Goal: Task Accomplishment & Management: Complete application form

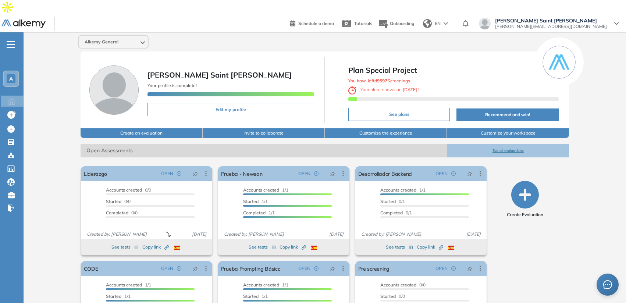
click at [441, 20] on span "EN" at bounding box center [438, 23] width 6 height 7
click at [459, 34] on li "Spanish" at bounding box center [439, 40] width 39 height 12
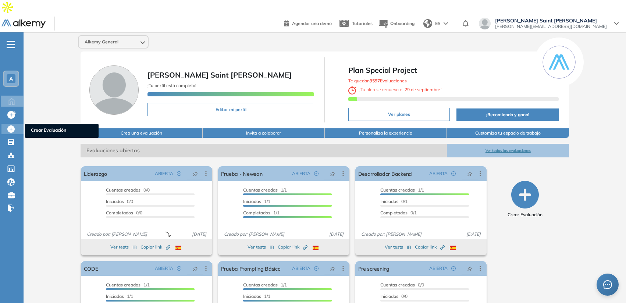
click at [10, 125] on icon at bounding box center [10, 128] width 7 height 7
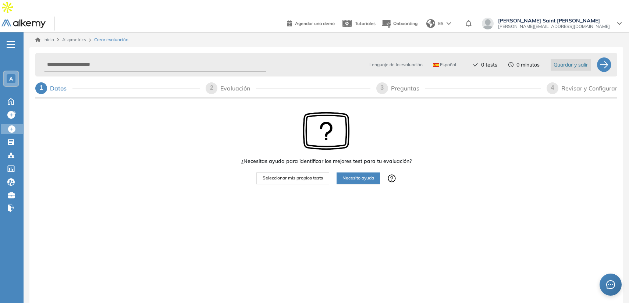
click at [359, 175] on span "Necesito ayuda" at bounding box center [358, 178] width 32 height 7
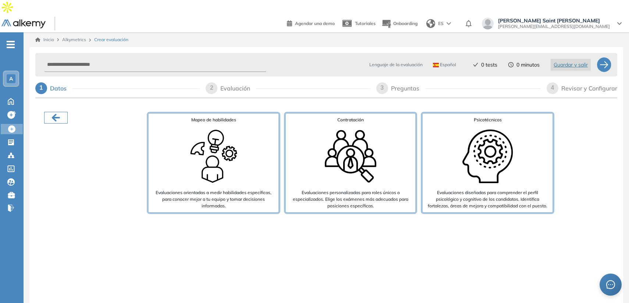
click at [56, 112] on icon "button" at bounding box center [56, 118] width 12 height 12
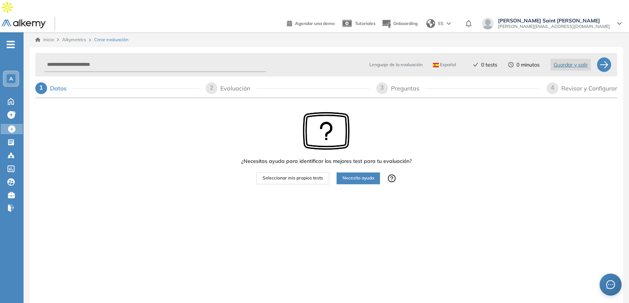
click at [286, 175] on span "Seleccionar mis propios tests" at bounding box center [293, 178] width 60 height 7
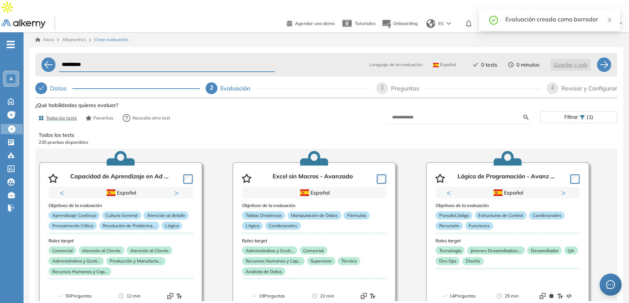
click at [384, 85] on span "3" at bounding box center [381, 88] width 3 height 6
select select "*****"
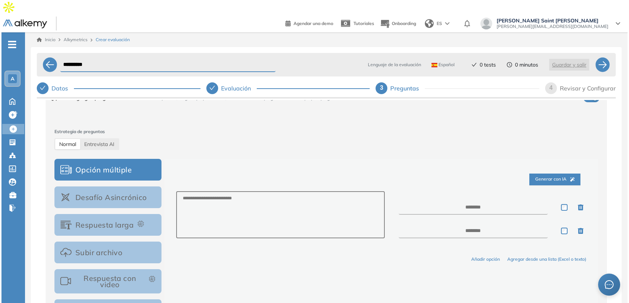
scroll to position [75, 0]
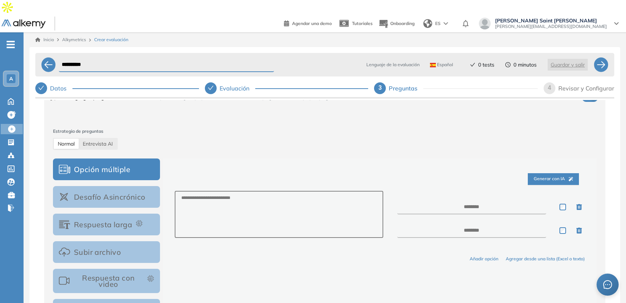
click at [208, 82] on div "Evaluación" at bounding box center [287, 88] width 164 height 12
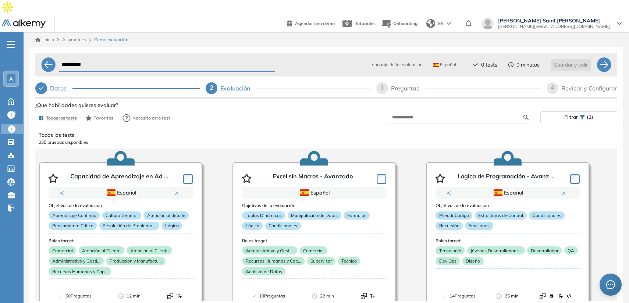
click at [43, 85] on icon "check" at bounding box center [41, 88] width 6 height 6
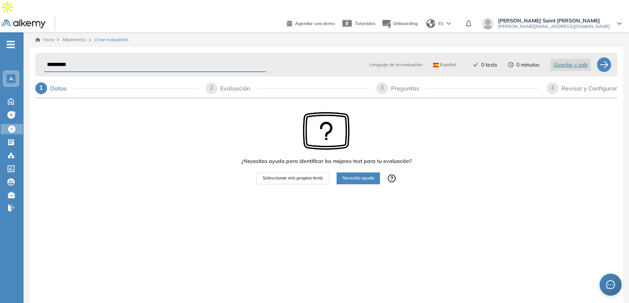
click at [65, 58] on input "**********" at bounding box center [155, 65] width 222 height 14
click at [212, 82] on div "2" at bounding box center [212, 88] width 12 height 12
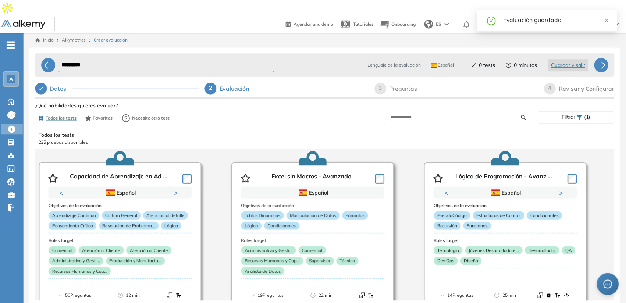
scroll to position [12, 0]
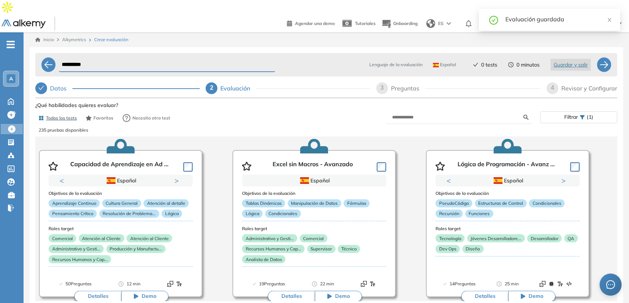
click at [376, 82] on div "3 Preguntas" at bounding box center [458, 88] width 164 height 12
select select "*****"
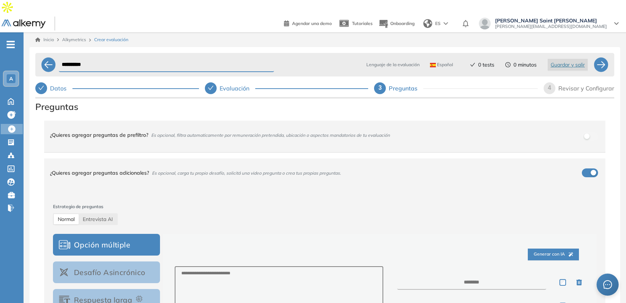
click at [179, 130] on span "¿Quieres agregar preguntas de prefiltro? Es opcional, filtra automaticamente po…" at bounding box center [320, 136] width 541 height 23
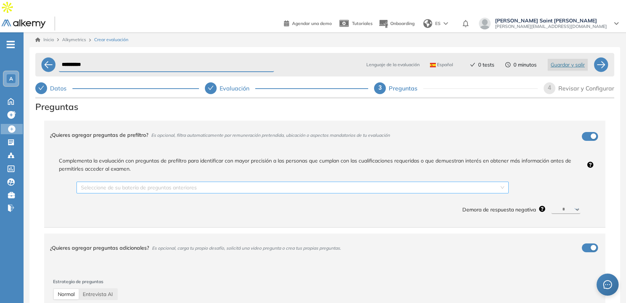
click at [188, 182] on input "search" at bounding box center [290, 187] width 418 height 11
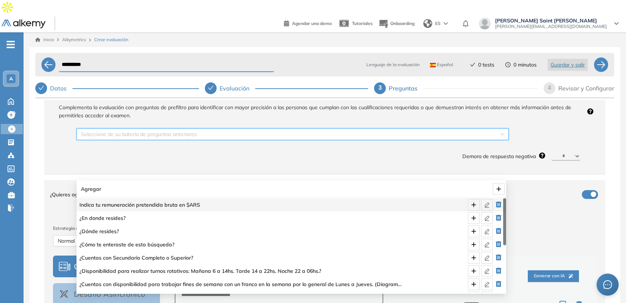
scroll to position [53, 0]
click at [59, 148] on div "Complementa la evaluación con preguntas de prefiltro para identificar con mayor…" at bounding box center [325, 132] width 550 height 62
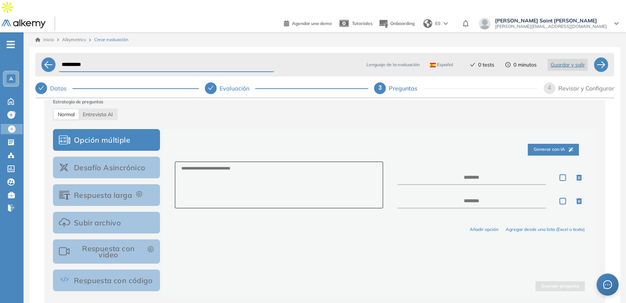
scroll to position [183, 0]
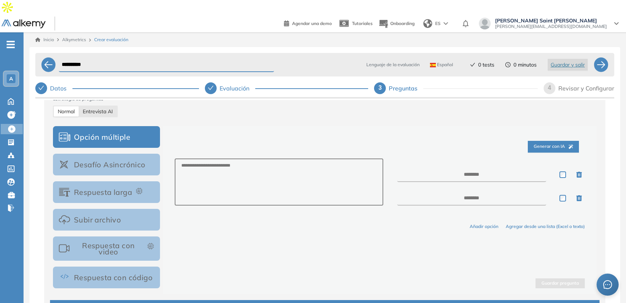
click at [96, 108] on span "Entrevista AI" at bounding box center [98, 111] width 30 height 7
select select "***"
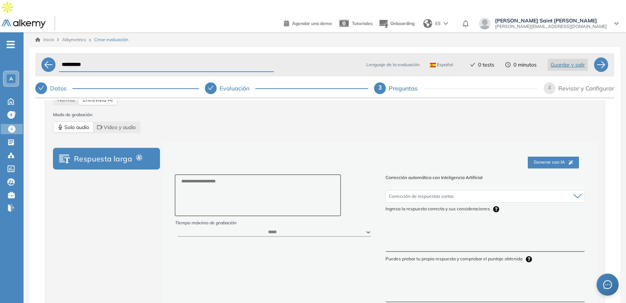
scroll to position [196, 0]
click at [110, 121] on span "Video y audio" at bounding box center [116, 126] width 39 height 10
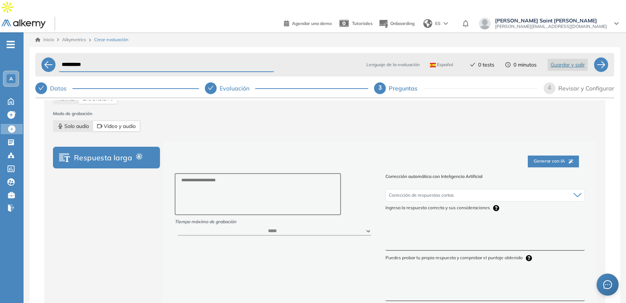
click at [74, 121] on span "Solo audio" at bounding box center [73, 126] width 31 height 10
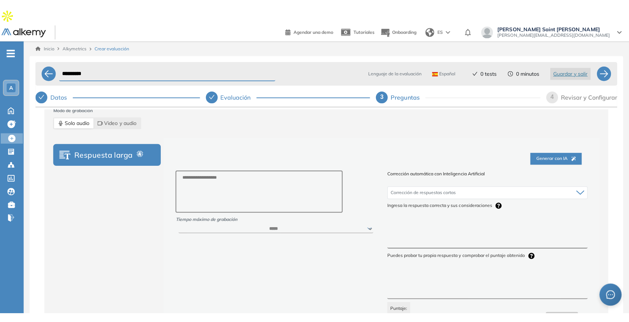
scroll to position [210, 0]
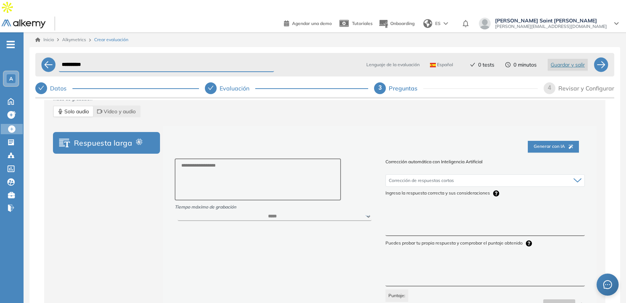
click at [54, 82] on div "Datos" at bounding box center [61, 88] width 22 height 12
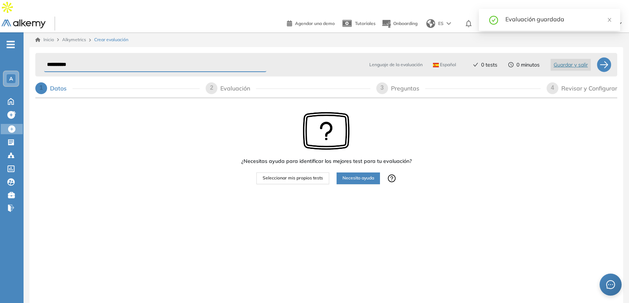
click at [355, 175] on span "Necesito ayuda" at bounding box center [358, 178] width 32 height 7
